Goal: Task Accomplishment & Management: Manage account settings

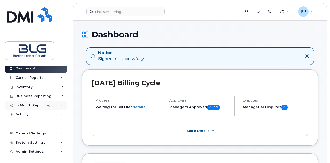
scroll to position [3, 0]
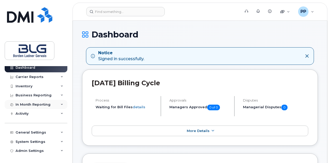
click at [48, 106] on div "In Month Reporting" at bounding box center [33, 105] width 35 height 4
click at [43, 77] on div "Carrier Reports" at bounding box center [36, 76] width 63 height 9
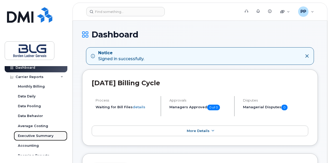
click at [47, 135] on div "Executive Summary" at bounding box center [35, 136] width 35 height 5
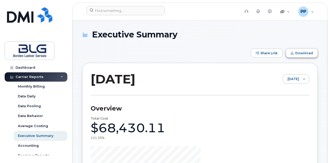
click at [310, 56] on button "Download" at bounding box center [302, 52] width 32 height 9
click at [304, 11] on span "PP" at bounding box center [303, 12] width 6 height 6
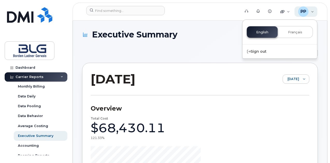
click at [304, 11] on span "PP" at bounding box center [303, 12] width 6 height 6
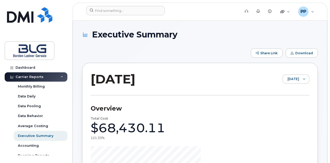
click at [285, 13] on div "Quicklinks" at bounding box center [285, 11] width 17 height 10
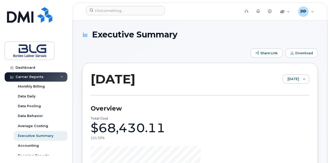
click at [30, 77] on div "Carrier Reports" at bounding box center [30, 77] width 28 height 4
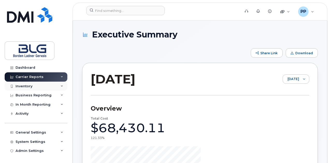
click at [43, 88] on div "Inventory" at bounding box center [36, 86] width 63 height 9
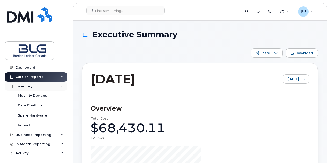
click at [43, 88] on div "Inventory" at bounding box center [36, 86] width 63 height 9
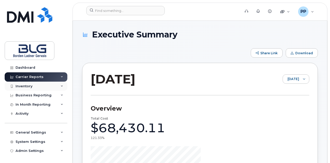
click at [43, 88] on div "Inventory" at bounding box center [36, 86] width 63 height 9
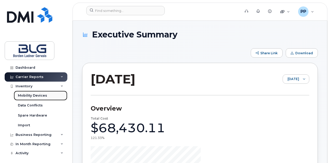
click at [45, 94] on div "Mobility Devices" at bounding box center [32, 95] width 29 height 5
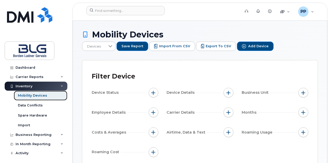
click at [35, 97] on div "Mobility Devices" at bounding box center [32, 95] width 29 height 5
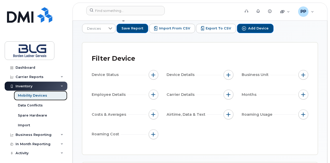
scroll to position [26, 0]
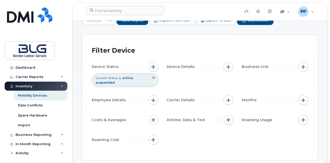
click at [110, 64] on span "Device Status" at bounding box center [106, 66] width 28 height 5
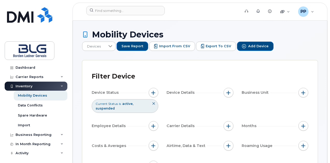
click at [108, 107] on span "suspended" at bounding box center [105, 109] width 19 height 4
click at [109, 102] on span "Current Status" at bounding box center [107, 104] width 22 height 4
click at [154, 91] on span "button" at bounding box center [153, 93] width 4 height 4
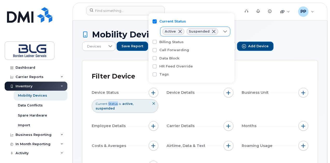
click at [180, 31] on span at bounding box center [180, 32] width 4 height 4
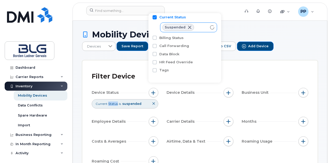
scroll to position [5, 0]
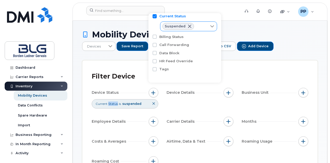
click at [200, 26] on div "Suspended" at bounding box center [183, 26] width 47 height 9
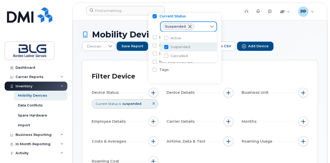
scroll to position [3, 21]
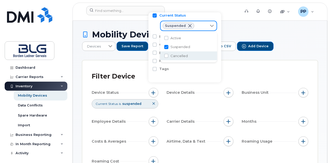
click at [173, 56] on span "Cancelled" at bounding box center [178, 56] width 17 height 5
checkbox input "true"
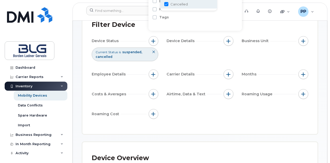
scroll to position [0, 0]
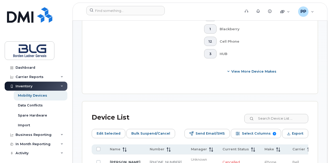
scroll to position [311, 0]
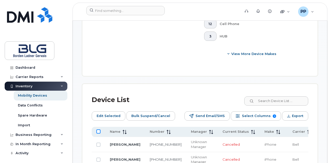
click at [97, 130] on input "All items unselected" at bounding box center [98, 132] width 4 height 4
checkbox input "true"
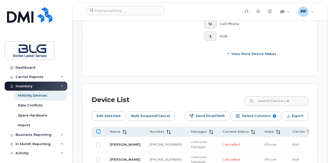
checkbox input "true"
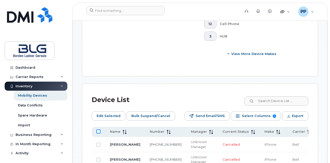
checkbox input "true"
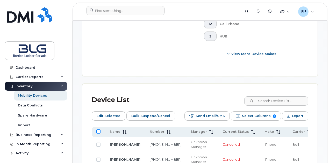
checkbox input "true"
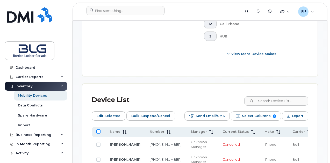
checkbox input "true"
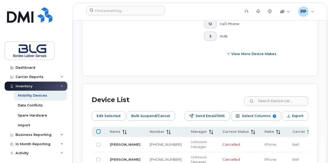
checkbox input "true"
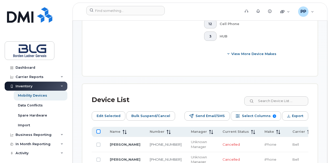
checkbox input "true"
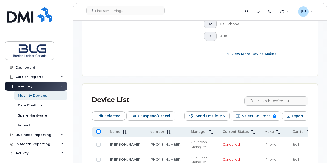
checkbox input "true"
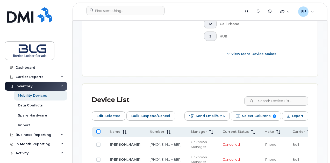
checkbox input "true"
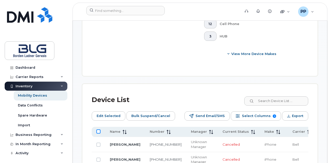
checkbox input "true"
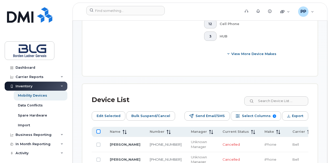
checkbox input "true"
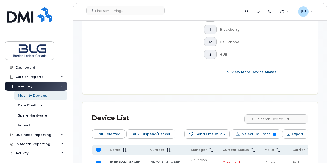
scroll to position [285, 0]
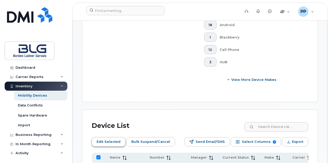
click at [111, 138] on span "Edit Selected" at bounding box center [109, 142] width 24 height 8
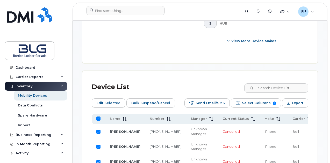
scroll to position [253, 0]
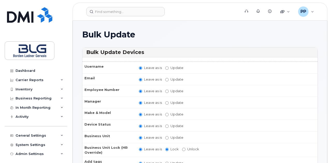
click at [166, 77] on label "Update" at bounding box center [174, 79] width 18 height 5
click at [166, 78] on input "Update" at bounding box center [166, 79] width 3 height 3
radio input "true"
radio input "false"
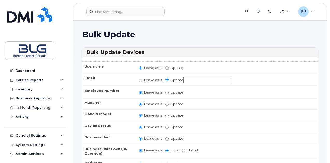
click at [195, 80] on input "Update" at bounding box center [207, 80] width 48 height 6
type input "[EMAIL_ADDRESS][DOMAIN_NAME]"
click at [245, 78] on td "Leave as is Update papatel@blg.com" at bounding box center [225, 80] width 183 height 13
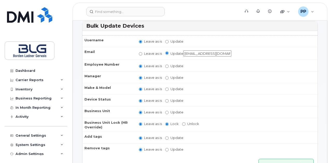
scroll to position [26, 0]
click at [139, 54] on input "Leave as is" at bounding box center [140, 54] width 3 height 3
radio input "true"
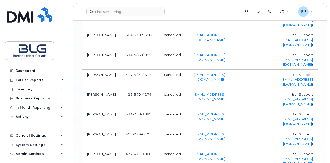
scroll to position [864, 0]
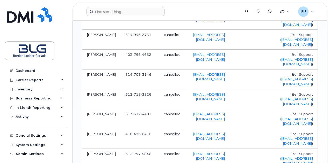
scroll to position [295, 0]
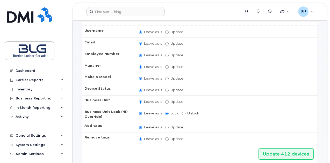
scroll to position [0, 0]
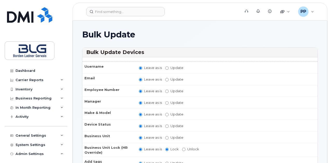
click at [168, 80] on label "Update papatel@blg.com" at bounding box center [174, 79] width 18 height 5
click at [168, 80] on input "Update papatel@blg.com" at bounding box center [166, 79] width 3 height 3
radio input "true"
radio input "false"
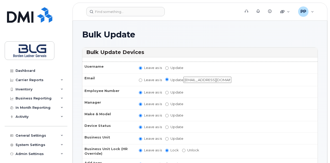
click at [219, 80] on input "[EMAIL_ADDRESS][DOMAIN_NAME]" at bounding box center [207, 80] width 48 height 6
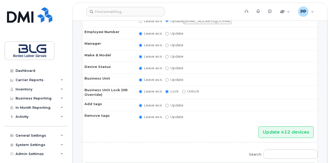
scroll to position [104, 0]
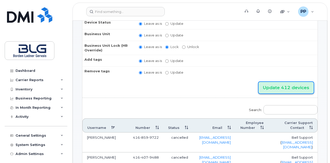
click at [285, 85] on input "Update 412 devices" at bounding box center [285, 88] width 55 height 12
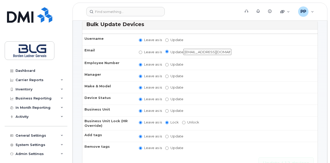
scroll to position [0, 0]
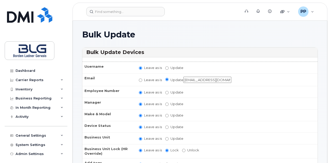
click at [177, 78] on label "Update papatel@blg.com" at bounding box center [198, 80] width 66 height 6
click at [169, 78] on input "Update papatel@blg.com" at bounding box center [166, 79] width 3 height 3
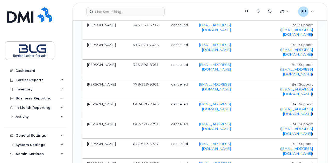
scroll to position [854, 0]
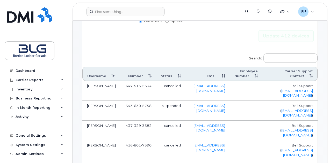
scroll to position [125, 0]
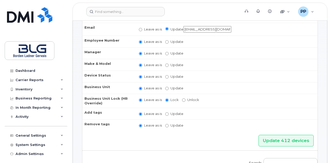
scroll to position [155, 0]
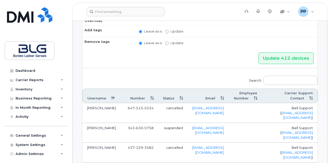
click at [125, 123] on td "[PHONE_NUMBER]" at bounding box center [140, 133] width 35 height 20
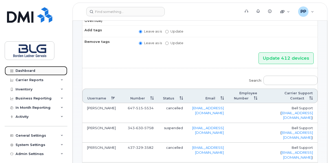
click at [30, 72] on div "Dashboard" at bounding box center [26, 71] width 20 height 4
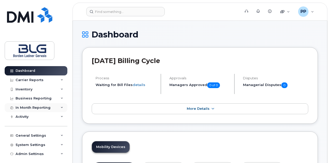
click at [35, 103] on div "In Month Reporting" at bounding box center [36, 107] width 63 height 9
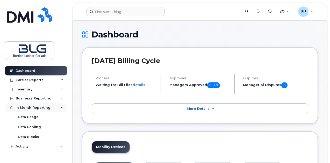
click at [45, 106] on div "In Month Reporting" at bounding box center [33, 108] width 35 height 4
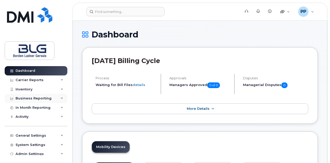
click at [44, 97] on div "Business Reporting" at bounding box center [34, 99] width 36 height 4
click at [51, 98] on div "Business Reporting" at bounding box center [36, 98] width 63 height 9
click at [44, 89] on div "Inventory" at bounding box center [36, 89] width 63 height 9
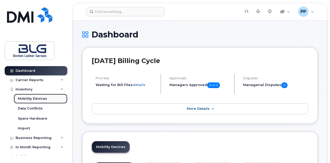
click at [46, 99] on link "Mobility Devices" at bounding box center [41, 99] width 54 height 10
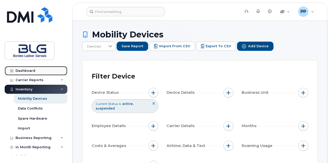
click at [38, 69] on link "Dashboard" at bounding box center [36, 70] width 63 height 9
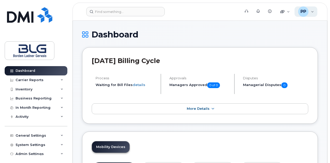
click at [304, 11] on span "PP" at bounding box center [303, 12] width 6 height 6
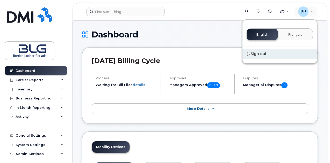
click at [263, 55] on div "Sign out" at bounding box center [279, 54] width 75 height 10
